Goal: Information Seeking & Learning: Check status

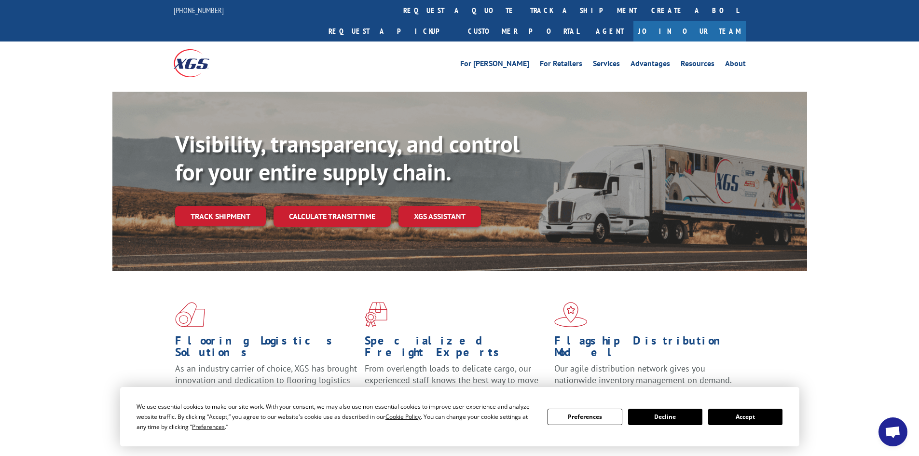
click at [755, 411] on button "Accept" at bounding box center [745, 416] width 74 height 16
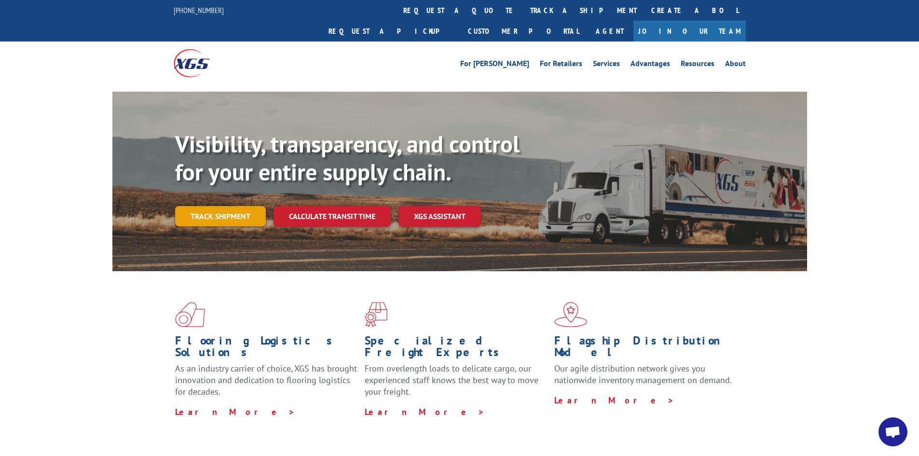
click at [233, 206] on link "Track shipment" at bounding box center [220, 216] width 91 height 20
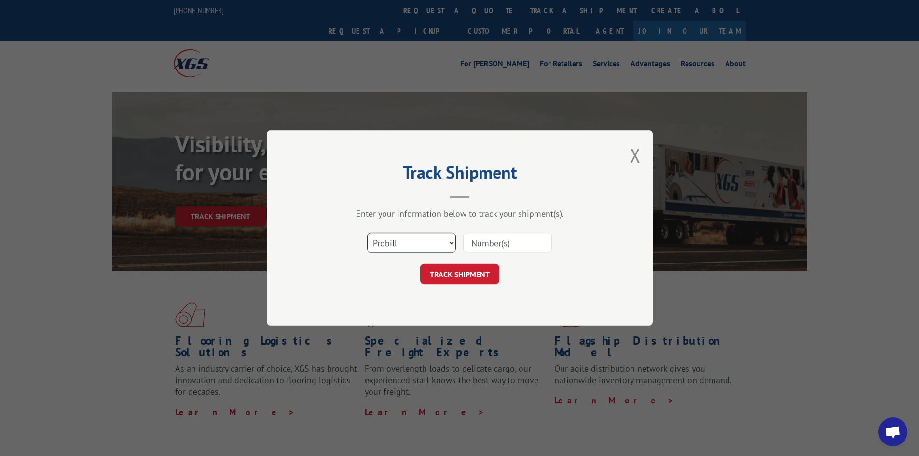
click at [412, 238] on select "Select category... Probill BOL PO" at bounding box center [411, 242] width 89 height 20
select select "po"
click at [367, 232] on select "Select category... Probill BOL PO" at bounding box center [411, 242] width 89 height 20
click at [490, 243] on input at bounding box center [507, 242] width 89 height 20
paste input "48544144"
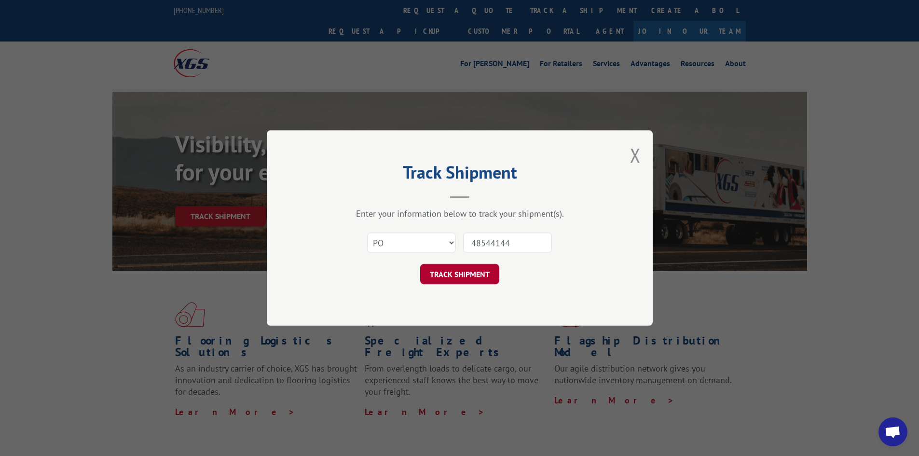
type input "48544144"
click at [456, 268] on button "TRACK SHIPMENT" at bounding box center [459, 274] width 79 height 20
